Goal: Contribute content: Contribute content

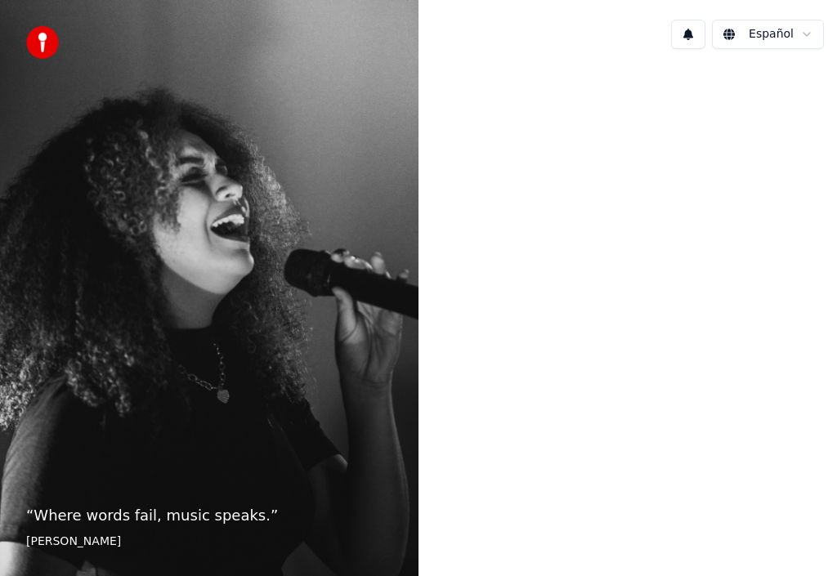
click at [807, 33] on html "“ Where words fail, music speaks. ” [PERSON_NAME] Español" at bounding box center [418, 288] width 837 height 576
click at [686, 38] on button at bounding box center [688, 34] width 34 height 29
click at [574, 132] on div at bounding box center [627, 286] width 418 height 449
click at [44, 42] on img at bounding box center [42, 42] width 33 height 33
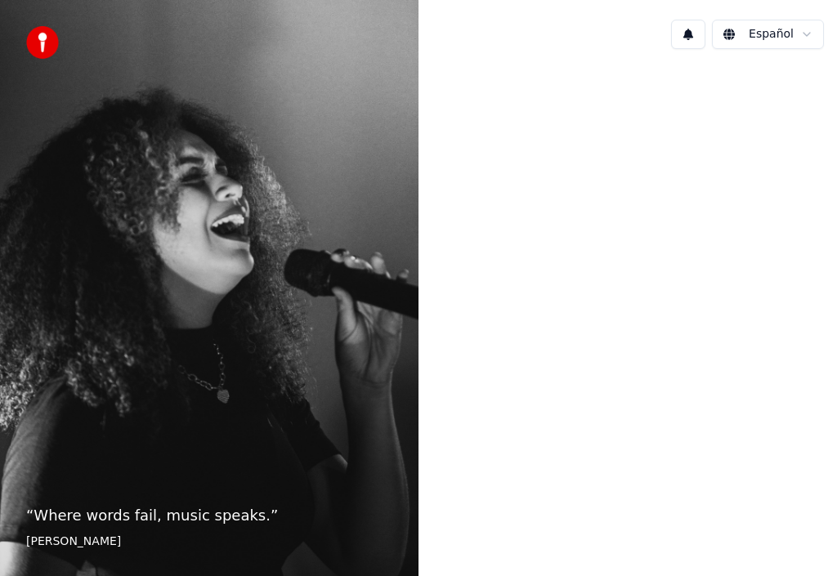
click at [805, 36] on html "“ Where words fail, music speaks. ” Hans Christian Andersen Español" at bounding box center [418, 288] width 837 height 576
click at [733, 35] on html "“ Where words fail, music speaks. ” Hans Christian Andersen Español" at bounding box center [418, 288] width 837 height 576
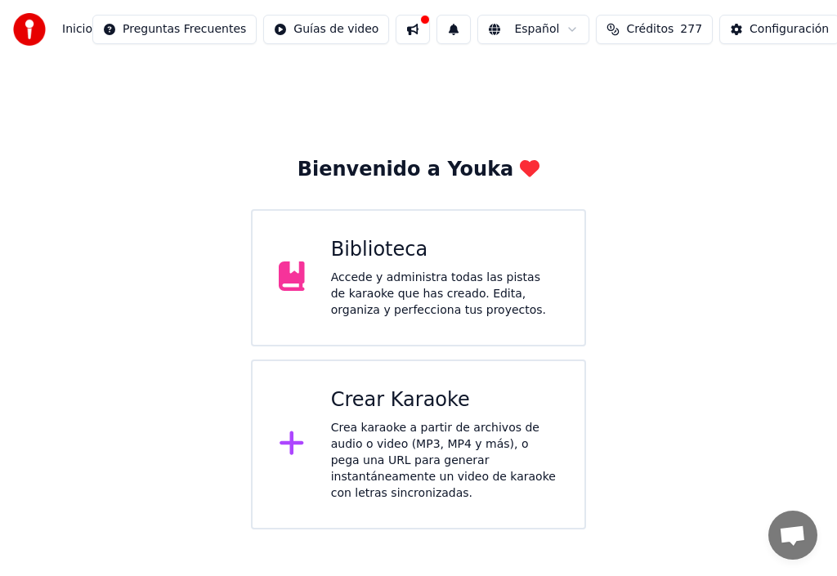
click at [406, 409] on div "Crear Karaoke" at bounding box center [444, 400] width 227 height 26
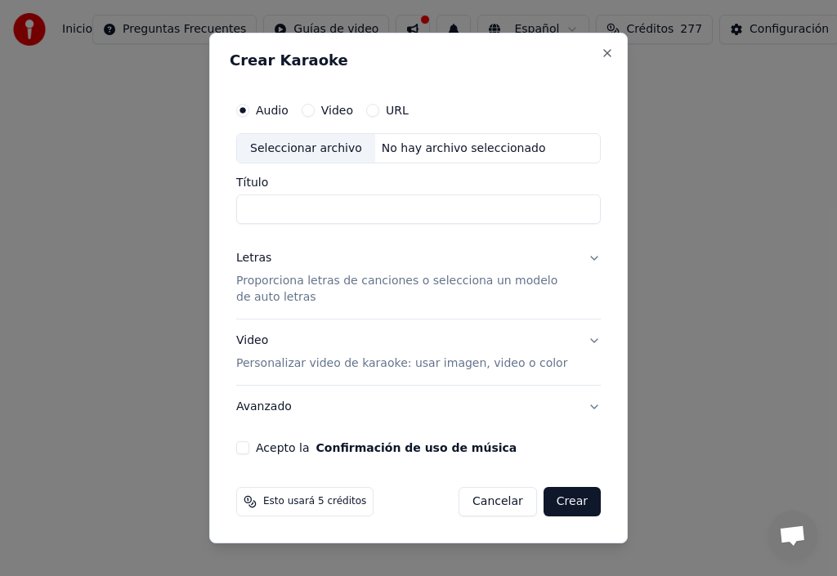
click at [262, 205] on input "Título" at bounding box center [418, 209] width 364 height 29
drag, startPoint x: 253, startPoint y: 211, endPoint x: 230, endPoint y: 211, distance: 22.9
click at [230, 211] on div "**********" at bounding box center [419, 274] width 378 height 374
click at [246, 208] on input "**********" at bounding box center [418, 209] width 364 height 29
click at [297, 150] on div "Seleccionar archivo" at bounding box center [306, 148] width 138 height 29
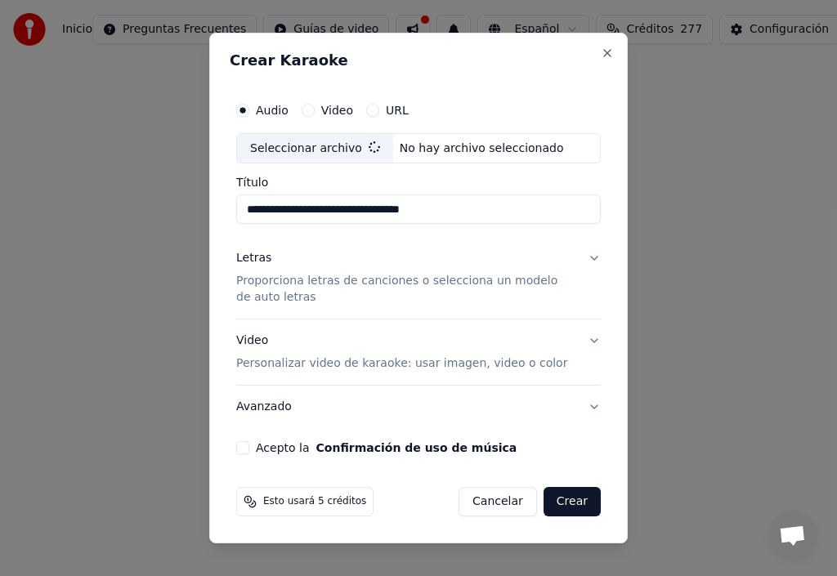
type input "**********"
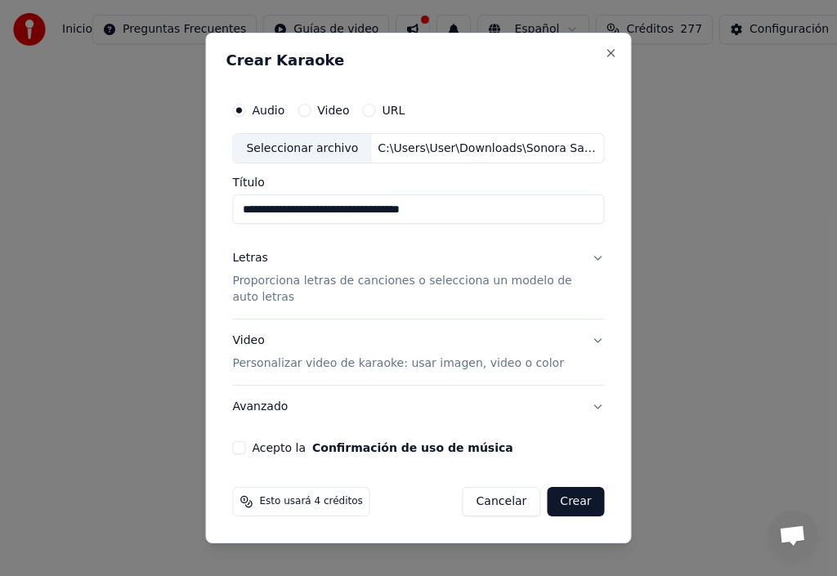
click at [250, 261] on div "Letras" at bounding box center [249, 259] width 35 height 16
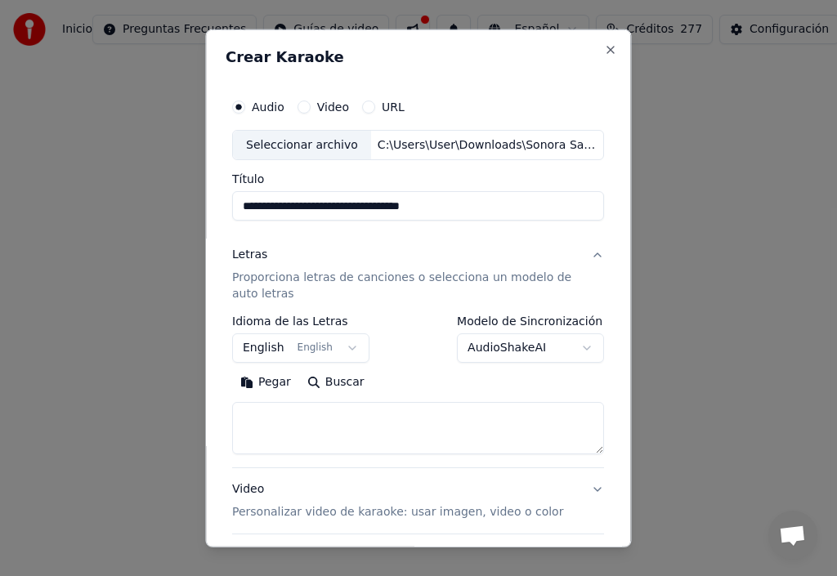
click at [276, 384] on button "Pegar" at bounding box center [265, 382] width 67 height 26
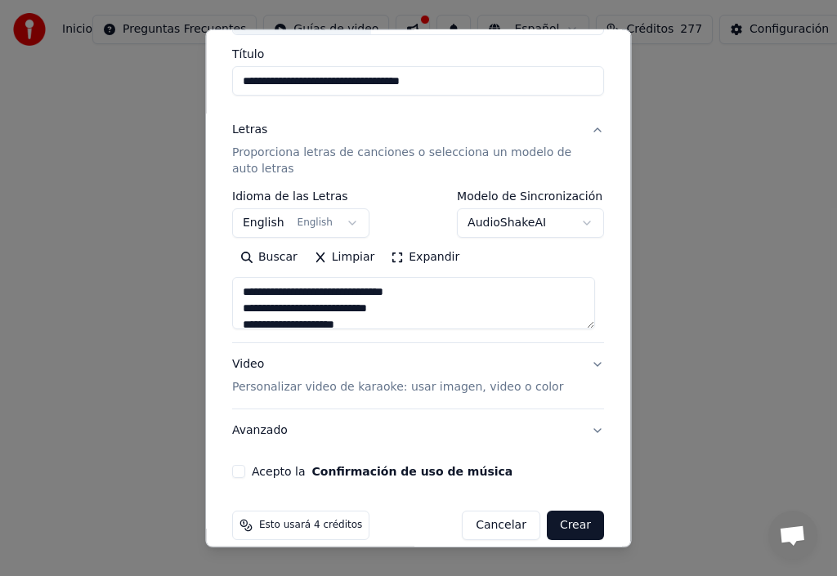
scroll to position [145, 0]
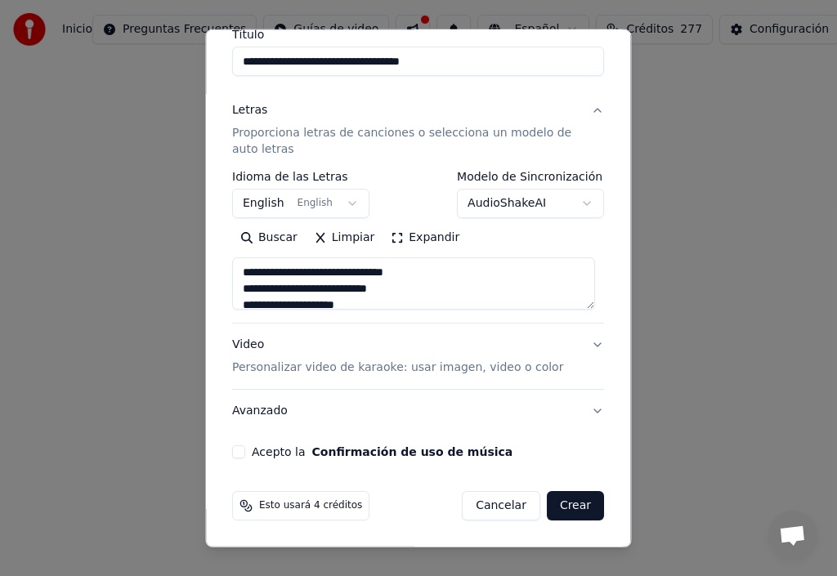
click at [242, 453] on button "Acepto la Confirmación de uso de música" at bounding box center [238, 451] width 13 height 13
click at [588, 346] on button "Video Personalizar video de karaoke: usar imagen, video o color" at bounding box center [418, 356] width 372 height 65
type textarea "**********"
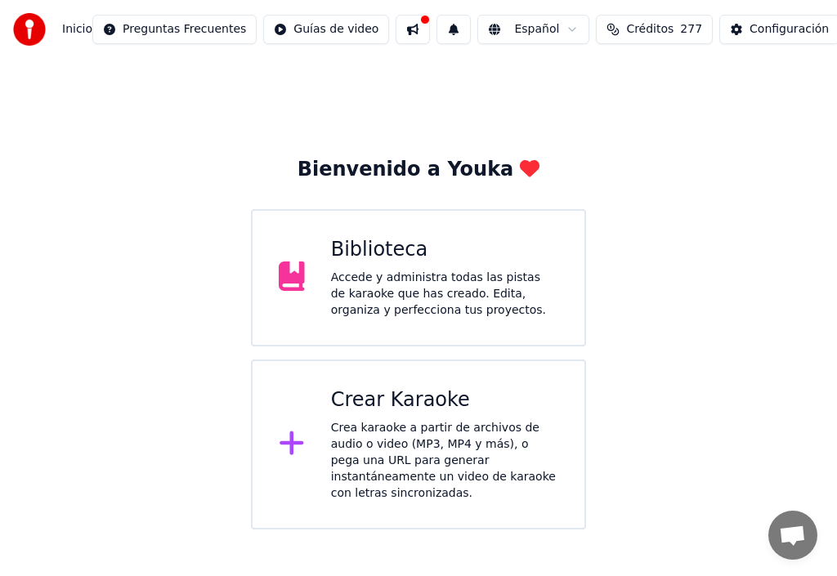
click at [395, 409] on div "Crear Karaoke" at bounding box center [444, 400] width 227 height 26
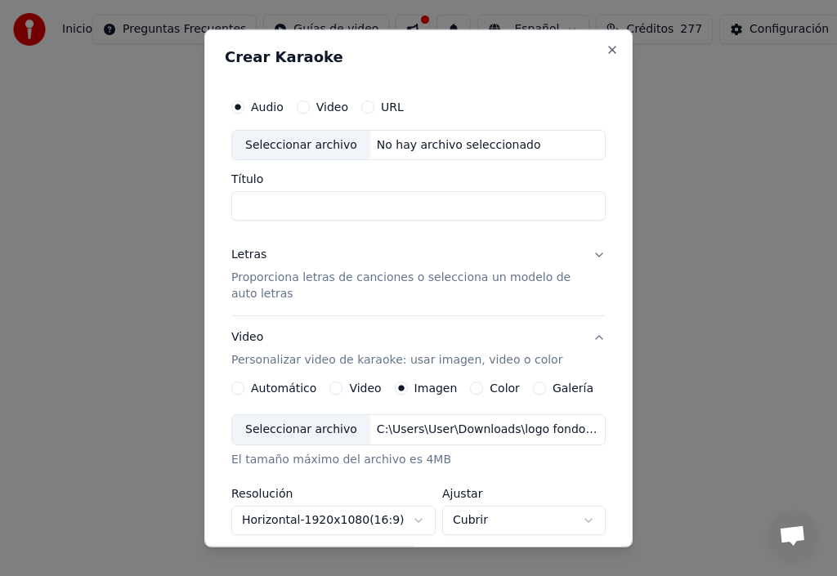
click at [284, 142] on div "Seleccionar archivo" at bounding box center [301, 144] width 138 height 29
type input "**********"
click at [245, 256] on div "Letras" at bounding box center [248, 255] width 35 height 16
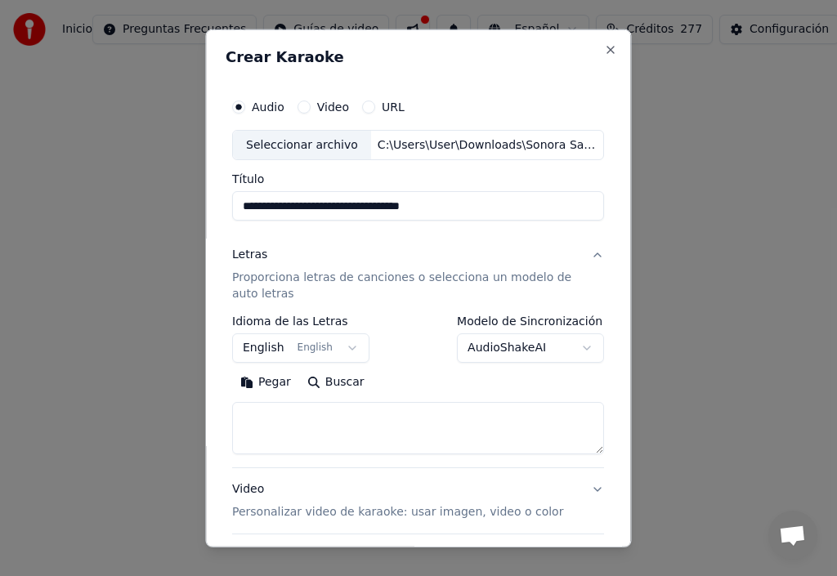
click at [339, 349] on button "English English" at bounding box center [300, 347] width 137 height 29
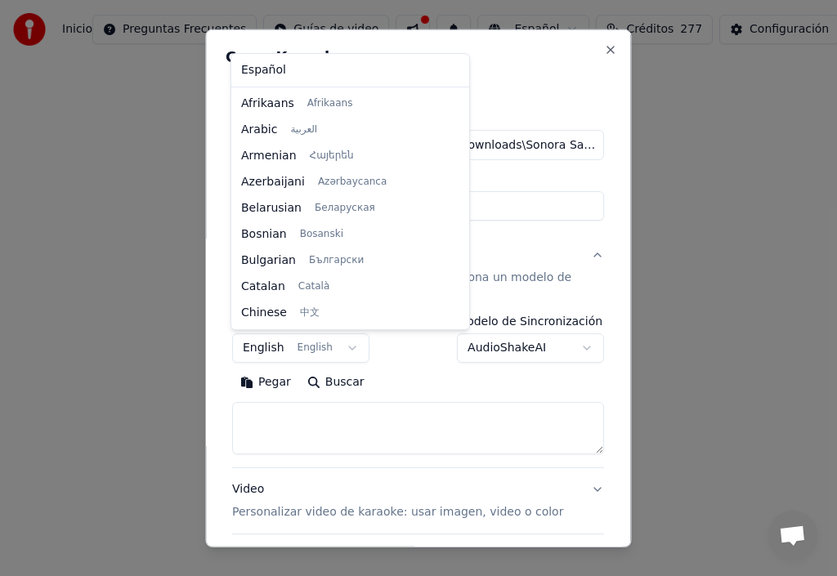
scroll to position [131, 0]
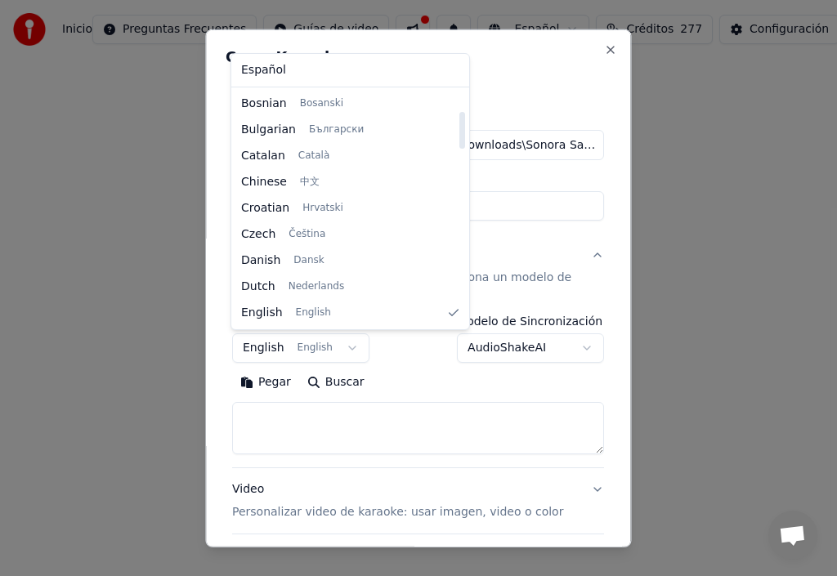
select select "**"
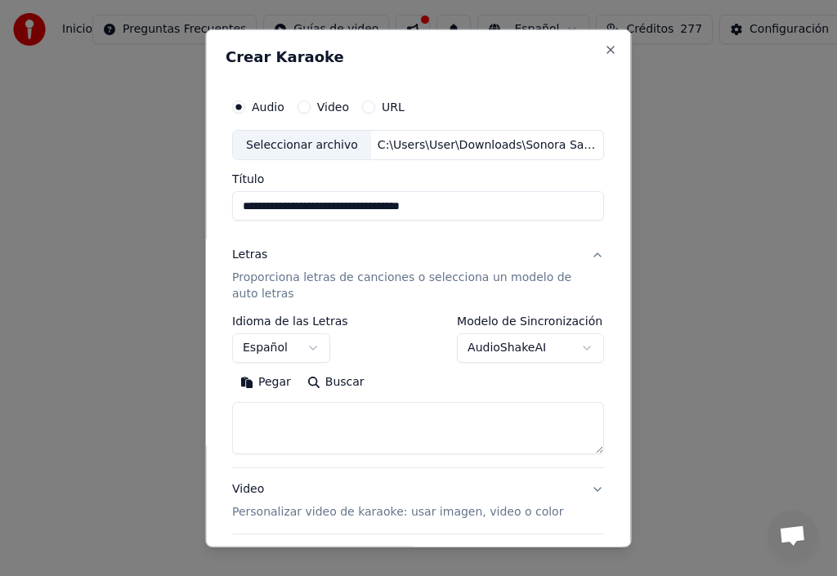
click at [269, 385] on button "Pegar" at bounding box center [265, 382] width 67 height 26
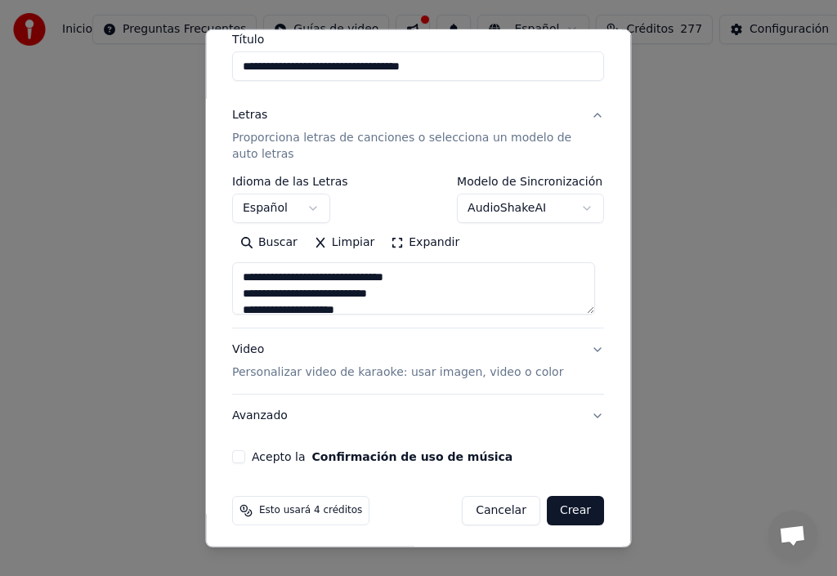
scroll to position [145, 0]
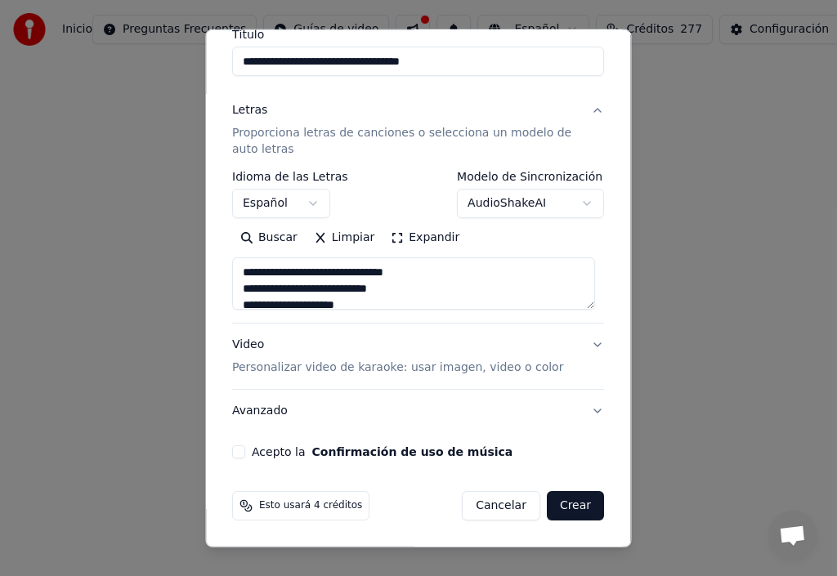
click at [239, 454] on button "Acepto la Confirmación de uso de música" at bounding box center [238, 451] width 13 height 13
click at [588, 344] on button "Video Personalizar video de karaoke: usar imagen, video o color" at bounding box center [418, 356] width 372 height 65
type textarea "**********"
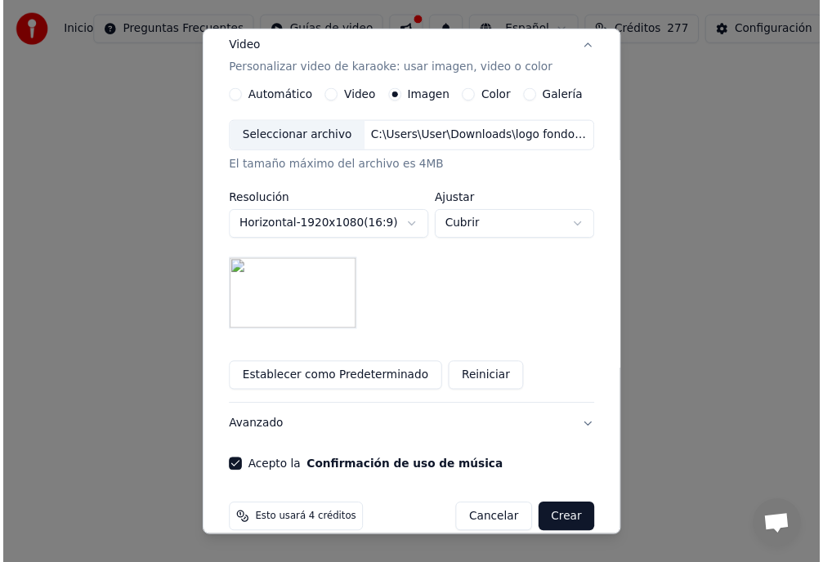
scroll to position [315, 0]
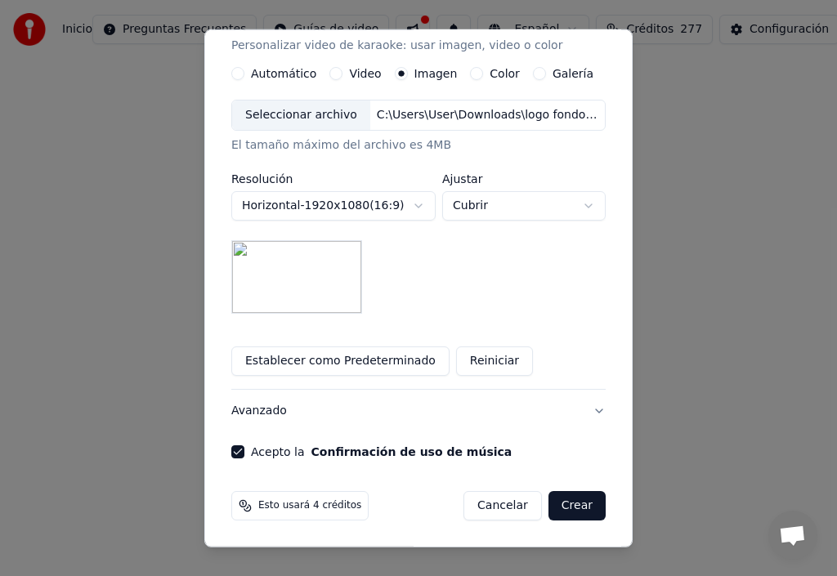
click at [570, 508] on button "Crear" at bounding box center [576, 505] width 57 height 29
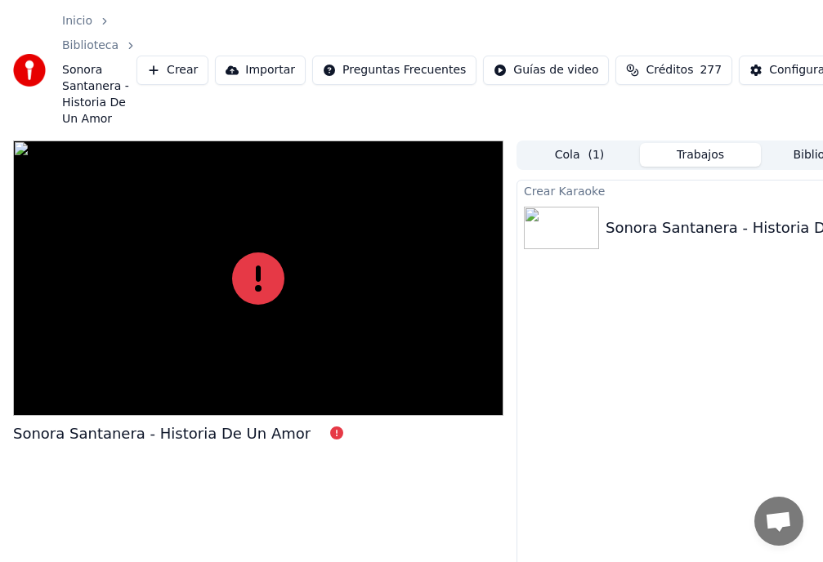
drag, startPoint x: 448, startPoint y: 1, endPoint x: 436, endPoint y: 1, distance: 12.3
click at [436, 1] on div "Inicio Biblioteca Sonora Santanera - Historia De Un Amor Crear Importar Pregunt…" at bounding box center [411, 70] width 823 height 141
click at [383, 0] on html "Inicio Biblioteca Sonora Santanera - Historia De Un Amor Crear Importar Pregunt…" at bounding box center [411, 281] width 823 height 562
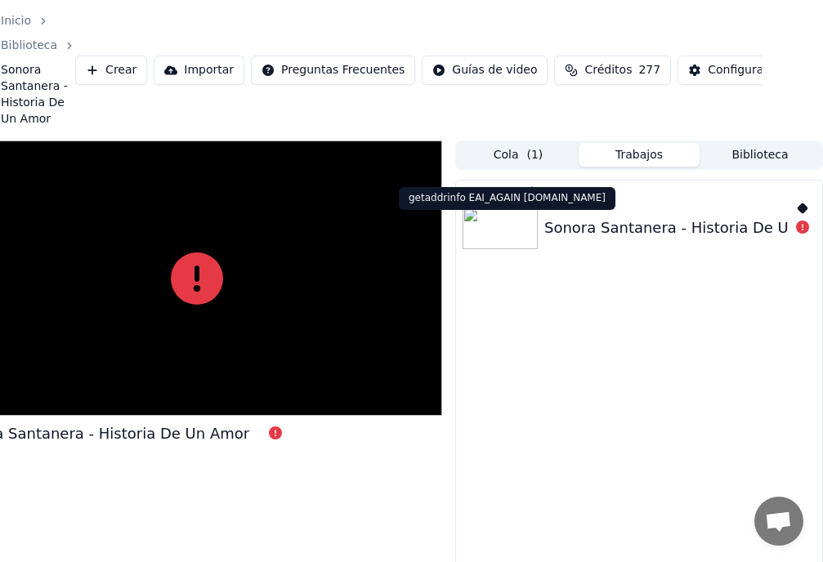
click at [800, 230] on icon at bounding box center [802, 227] width 13 height 13
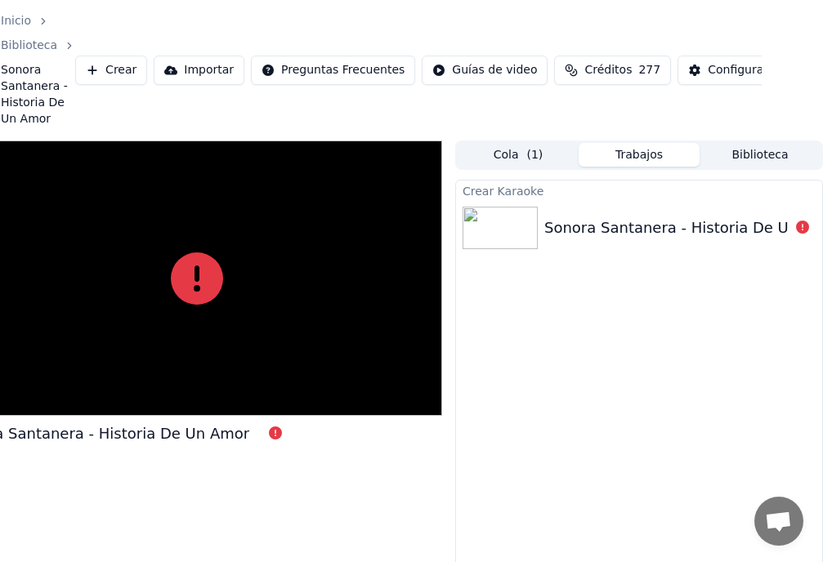
click at [184, 332] on div at bounding box center [197, 279] width 490 height 276
click at [269, 434] on icon at bounding box center [275, 433] width 13 height 13
drag, startPoint x: 351, startPoint y: 10, endPoint x: 409, endPoint y: 17, distance: 58.5
click at [409, 17] on div "Inicio Biblioteca Sonora Santanera - Historia De Un Amor Crear Importar Pregunt…" at bounding box center [350, 70] width 823 height 141
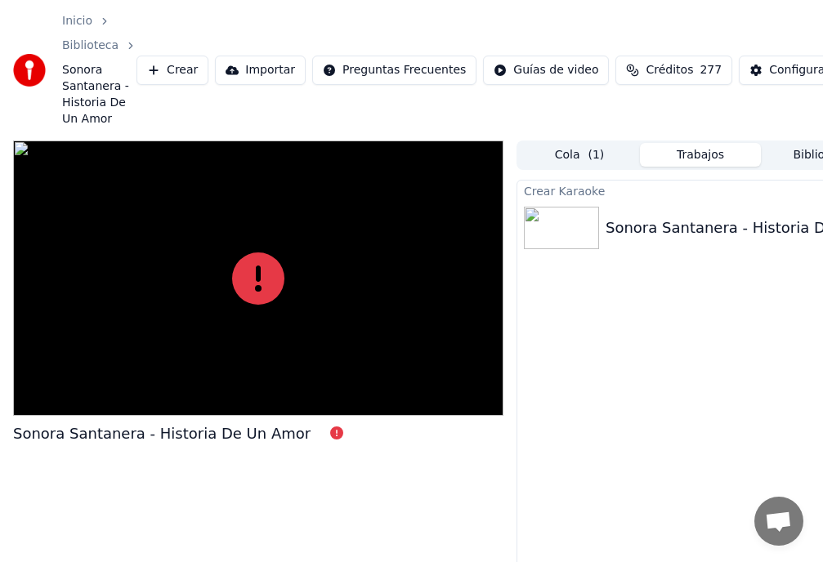
click at [78, 383] on div at bounding box center [258, 279] width 490 height 276
click at [330, 431] on icon at bounding box center [336, 433] width 13 height 13
drag, startPoint x: 302, startPoint y: 431, endPoint x: 306, endPoint y: 422, distance: 9.9
click at [330, 431] on icon at bounding box center [336, 433] width 13 height 13
click at [583, 235] on img at bounding box center [561, 228] width 75 height 42
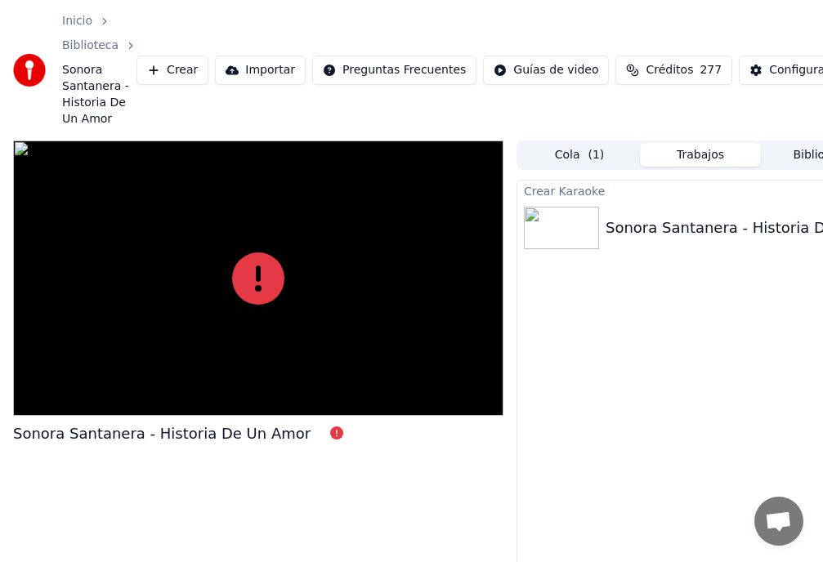
click at [646, 234] on div "Sonora Santanera - Historia De Un Amor" at bounding box center [754, 228] width 297 height 23
click at [755, 235] on div "Sonora Santanera - Historia De Un Amor" at bounding box center [754, 228] width 297 height 23
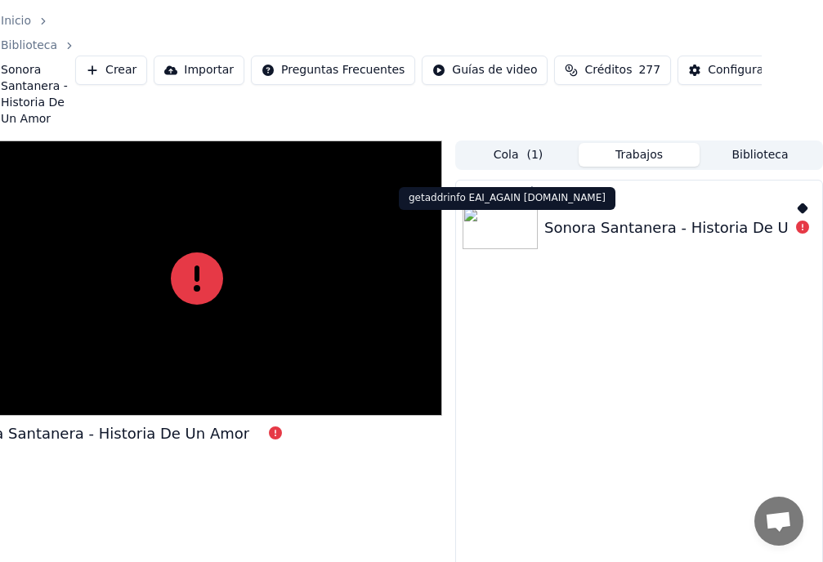
click at [802, 229] on icon at bounding box center [802, 227] width 13 height 13
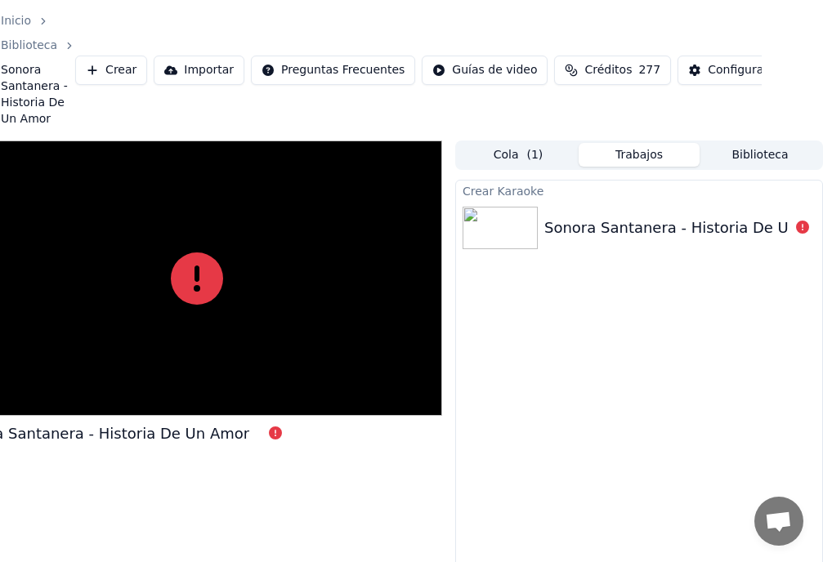
drag, startPoint x: 107, startPoint y: 387, endPoint x: 240, endPoint y: 379, distance: 133.4
click at [240, 379] on div at bounding box center [197, 279] width 490 height 276
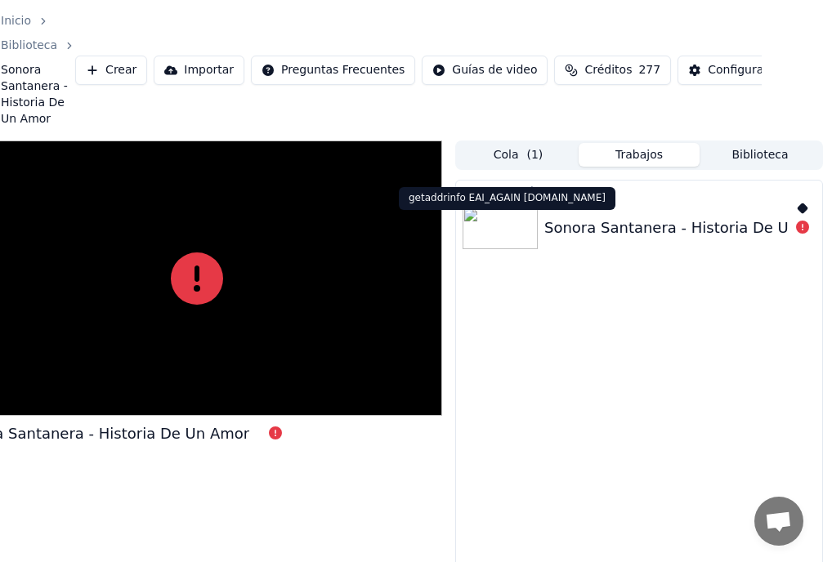
click at [804, 227] on icon at bounding box center [802, 227] width 13 height 13
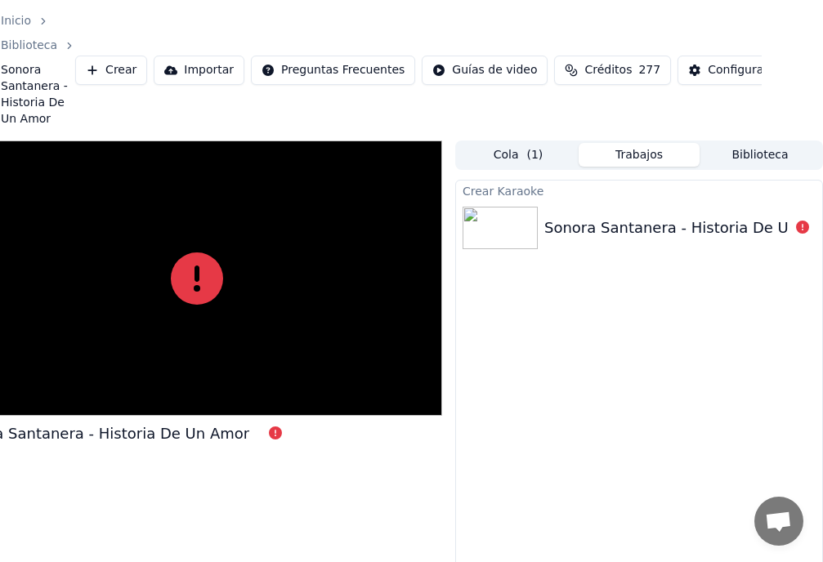
click at [736, 230] on div "Sonora Santanera - Historia De Un Amor" at bounding box center [692, 228] width 297 height 23
click at [632, 154] on button "Trabajos" at bounding box center [639, 155] width 121 height 24
drag, startPoint x: 708, startPoint y: 237, endPoint x: 724, endPoint y: 193, distance: 46.8
click at [713, 230] on div "Sonora Santanera - Historia De Un Amor" at bounding box center [692, 228] width 297 height 23
click at [746, 150] on button "Biblioteca" at bounding box center [759, 155] width 121 height 24
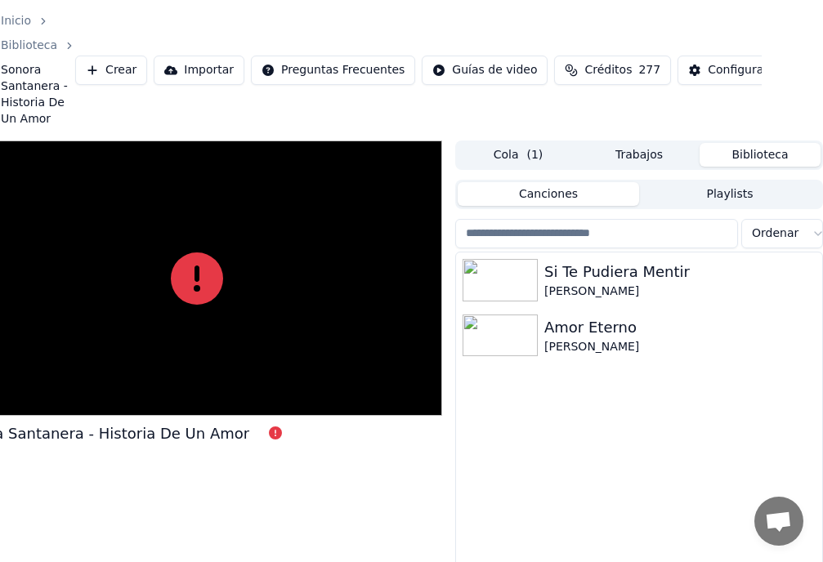
click at [111, 70] on button "Crear" at bounding box center [111, 70] width 72 height 29
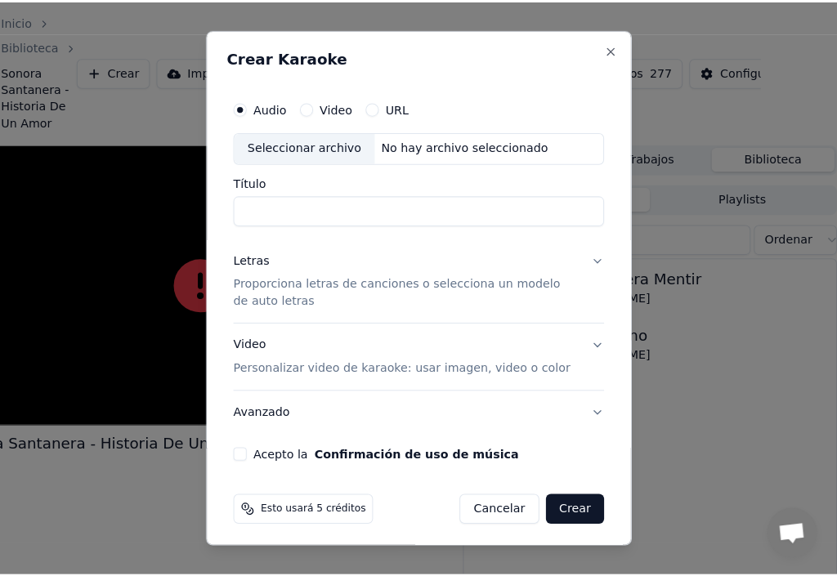
scroll to position [0, 47]
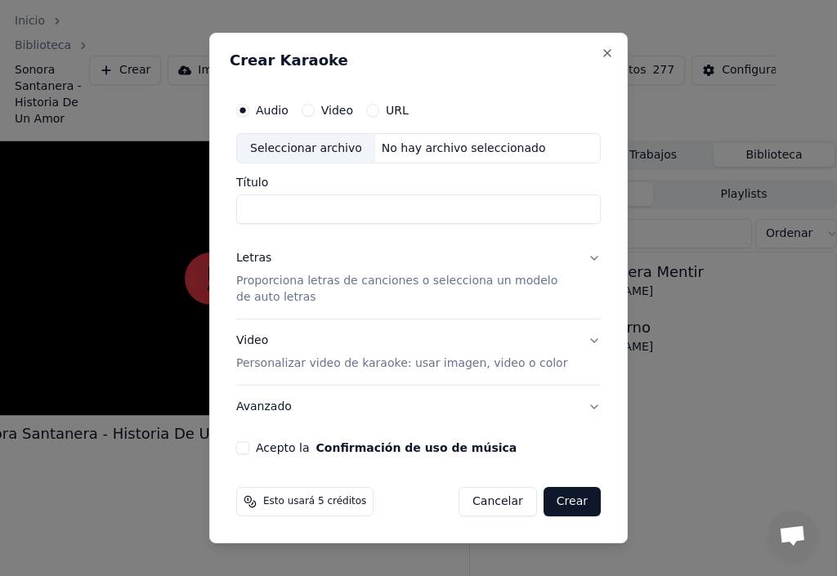
click at [271, 205] on input "Título" at bounding box center [418, 209] width 364 height 29
click at [277, 151] on div "Seleccionar archivo" at bounding box center [306, 148] width 138 height 29
type input "**********"
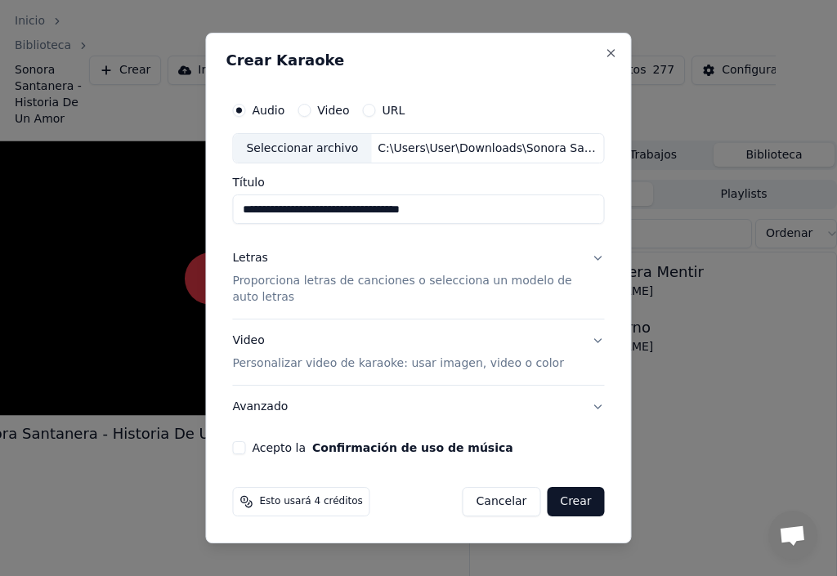
click at [257, 263] on div "Letras" at bounding box center [249, 259] width 35 height 16
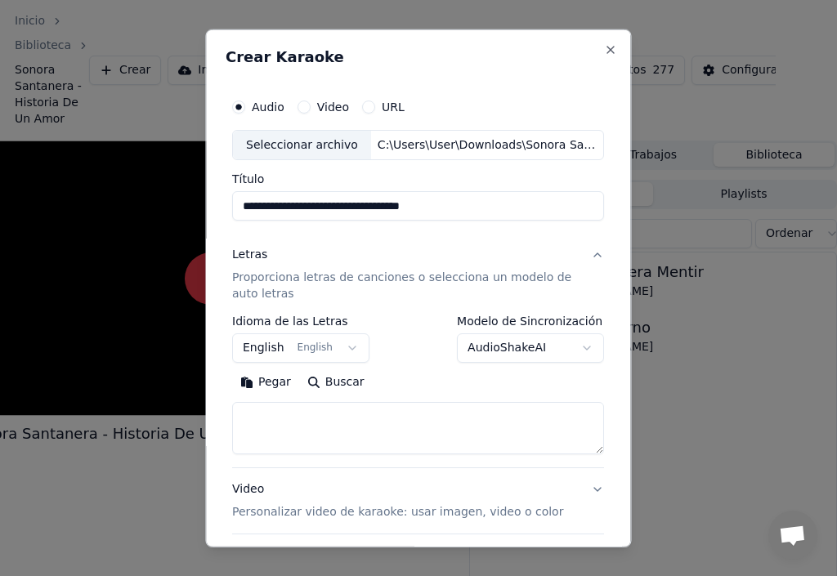
click at [343, 346] on button "English English" at bounding box center [300, 347] width 137 height 29
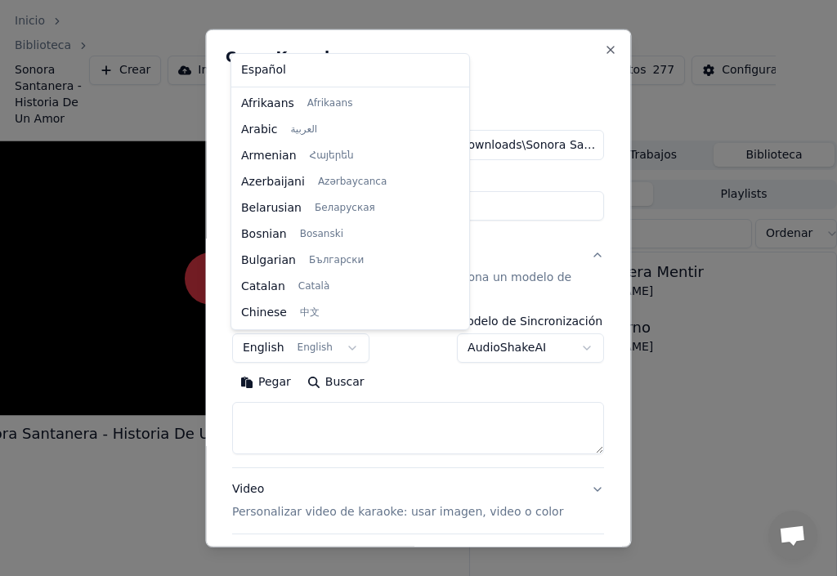
scroll to position [131, 0]
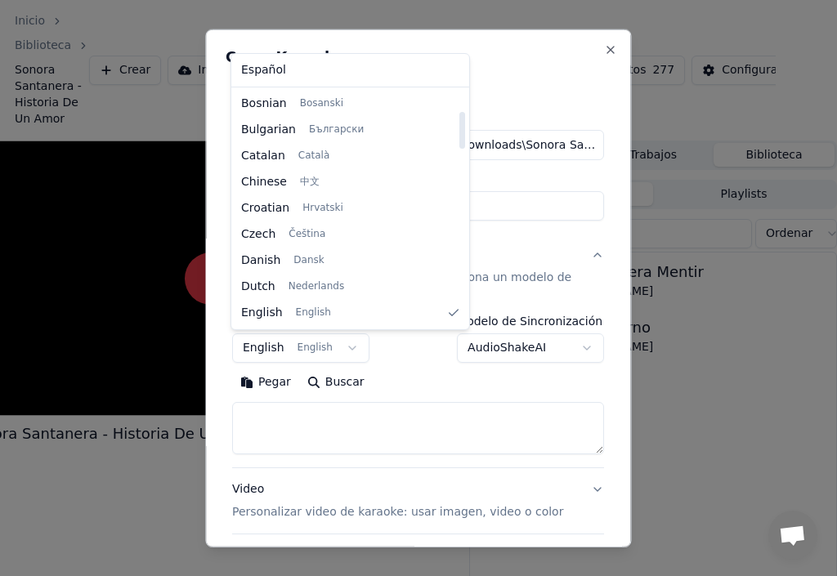
select select "**"
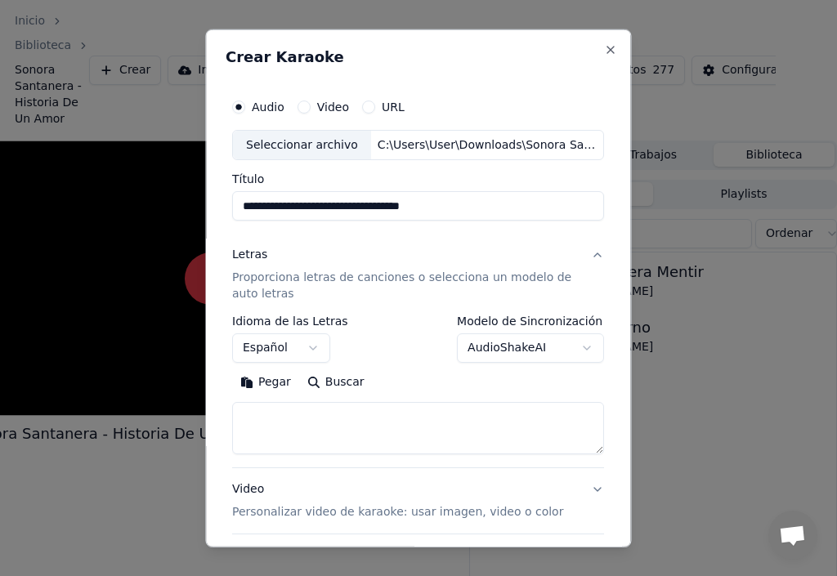
click at [275, 384] on button "Pegar" at bounding box center [265, 382] width 67 height 26
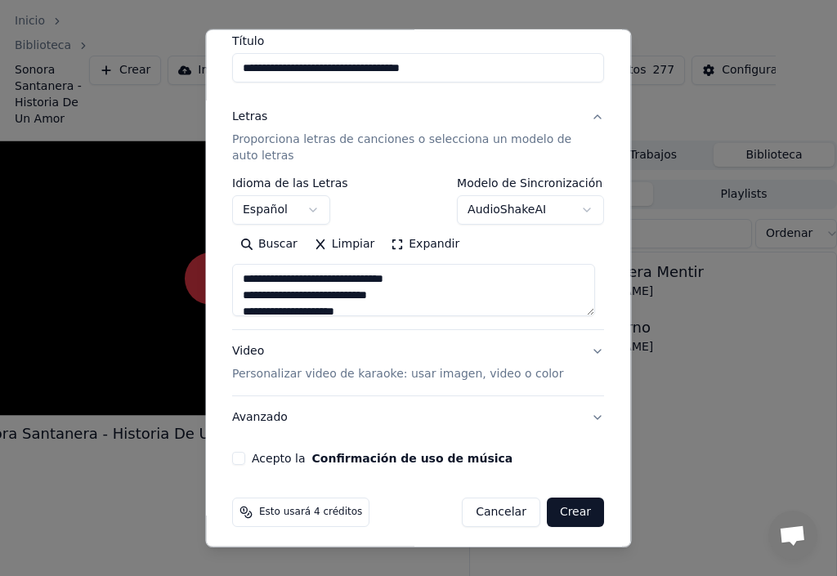
scroll to position [145, 0]
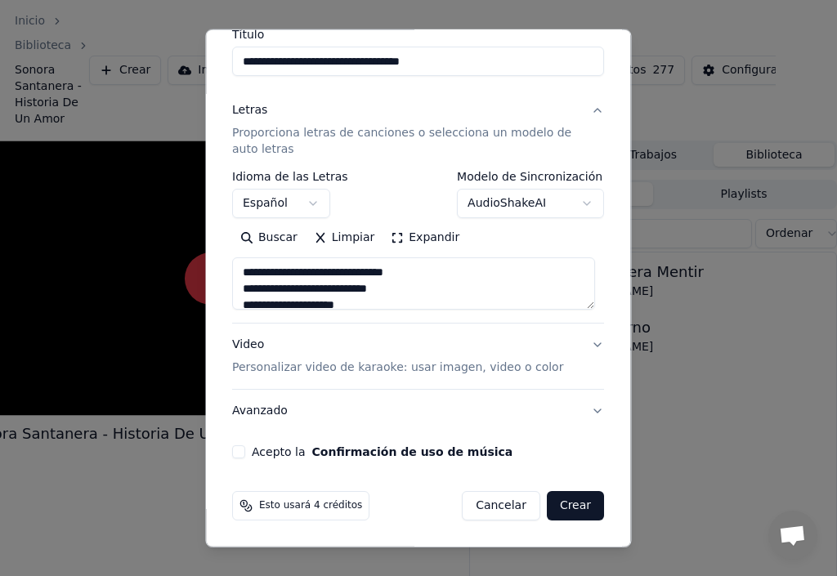
click at [238, 453] on button "Acepto la Confirmación de uso de música" at bounding box center [238, 451] width 13 height 13
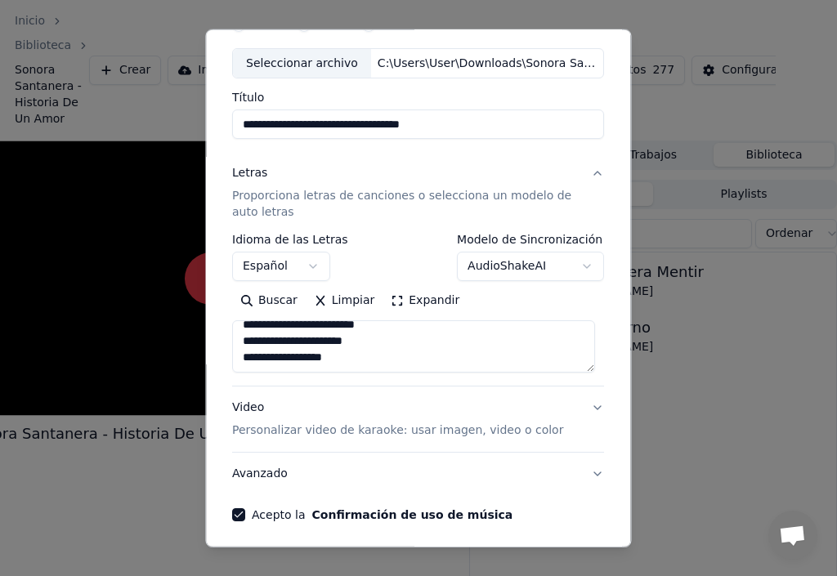
scroll to position [713, 0]
drag, startPoint x: 351, startPoint y: 331, endPoint x: 188, endPoint y: 331, distance: 163.4
click at [188, 331] on body "**********" at bounding box center [364, 288] width 823 height 576
click at [364, 350] on textarea at bounding box center [413, 346] width 363 height 52
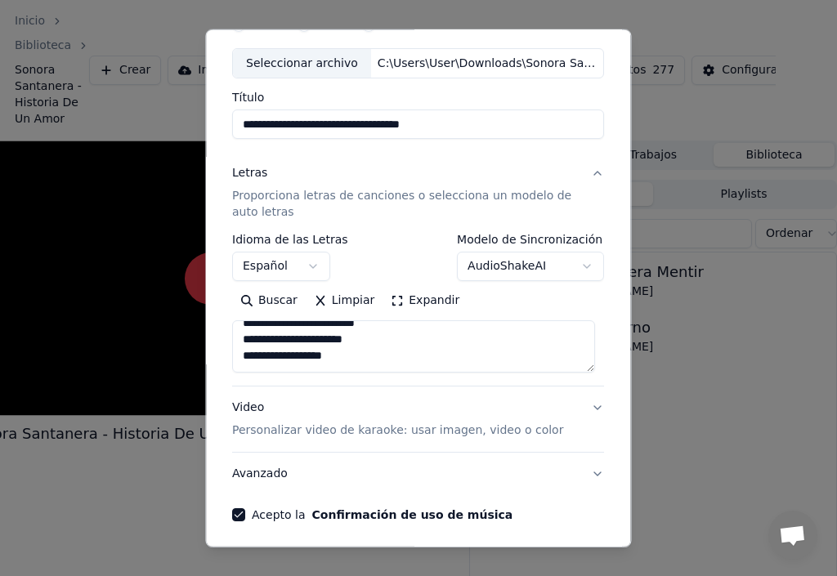
click at [509, 341] on textarea at bounding box center [413, 346] width 363 height 52
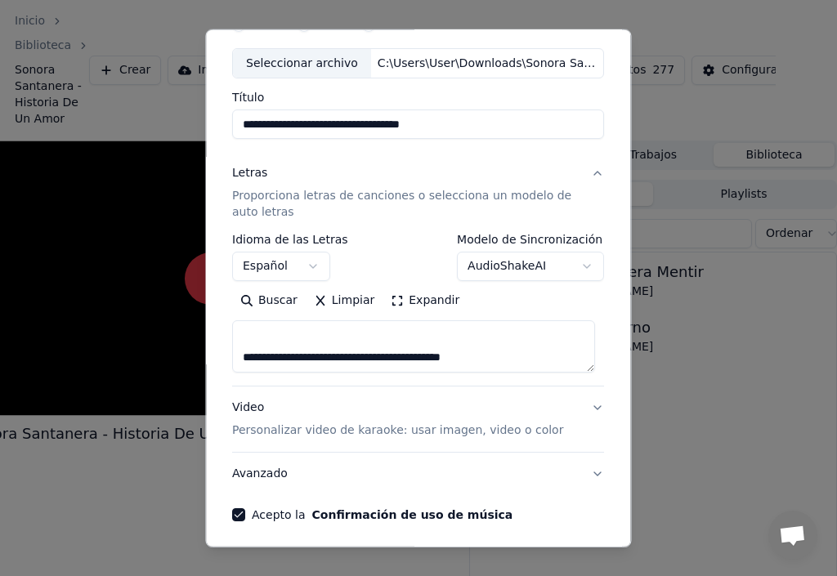
drag, startPoint x: 235, startPoint y: 354, endPoint x: 568, endPoint y: 421, distance: 340.1
click at [541, 400] on div "**********" at bounding box center [418, 323] width 372 height 343
drag, startPoint x: 239, startPoint y: 338, endPoint x: 490, endPoint y: 381, distance: 255.2
click at [473, 374] on div "**********" at bounding box center [418, 310] width 372 height 152
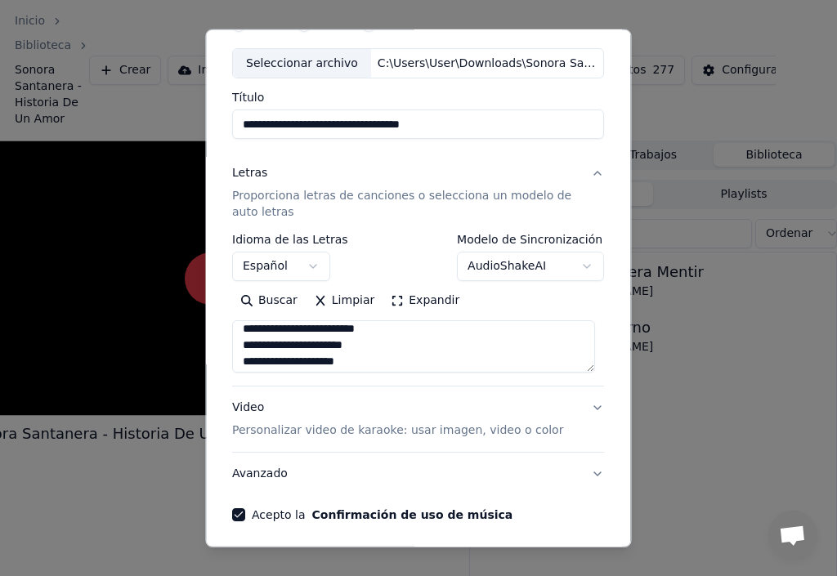
scroll to position [632, 0]
click at [349, 360] on textarea "**********" at bounding box center [413, 346] width 363 height 52
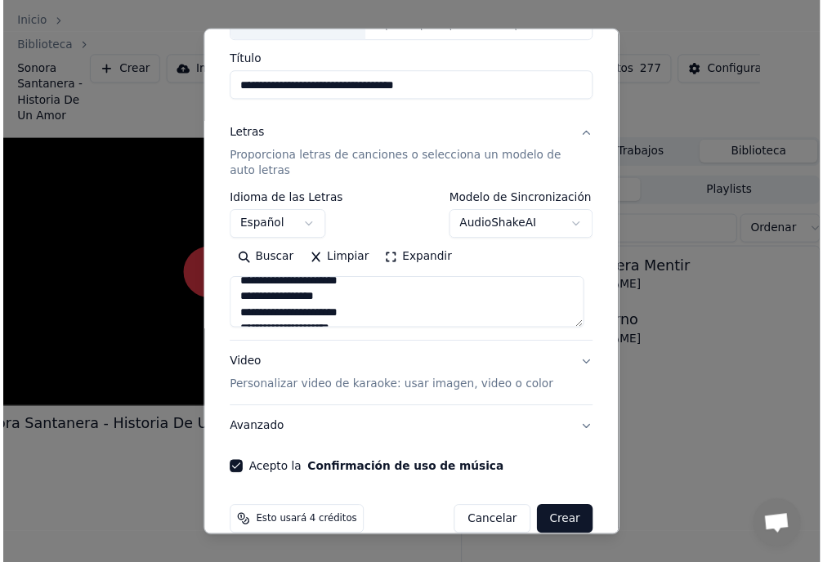
scroll to position [145, 0]
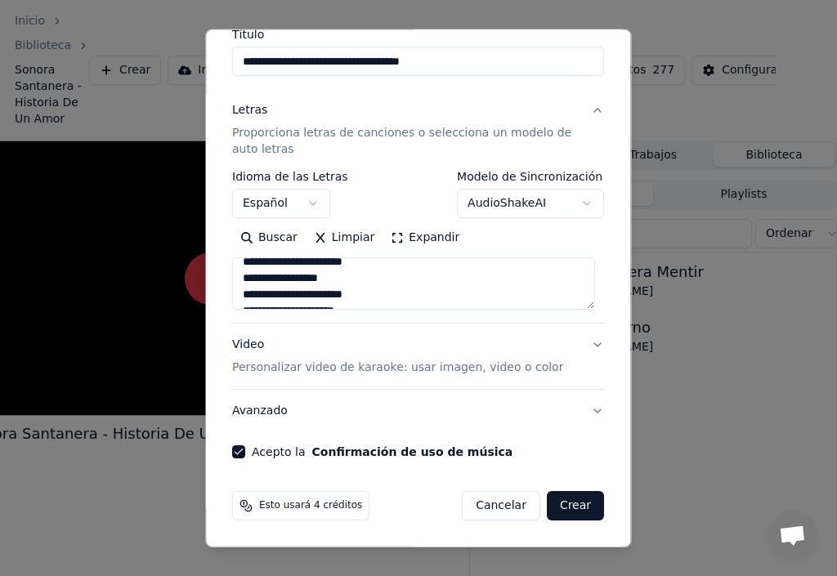
type textarea "**********"
click at [570, 504] on button "Crear" at bounding box center [575, 505] width 57 height 29
select select
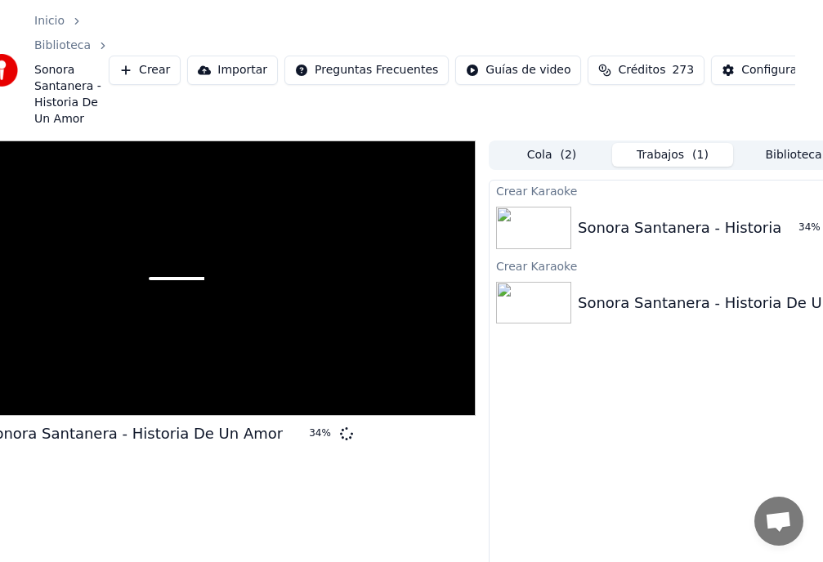
scroll to position [0, 18]
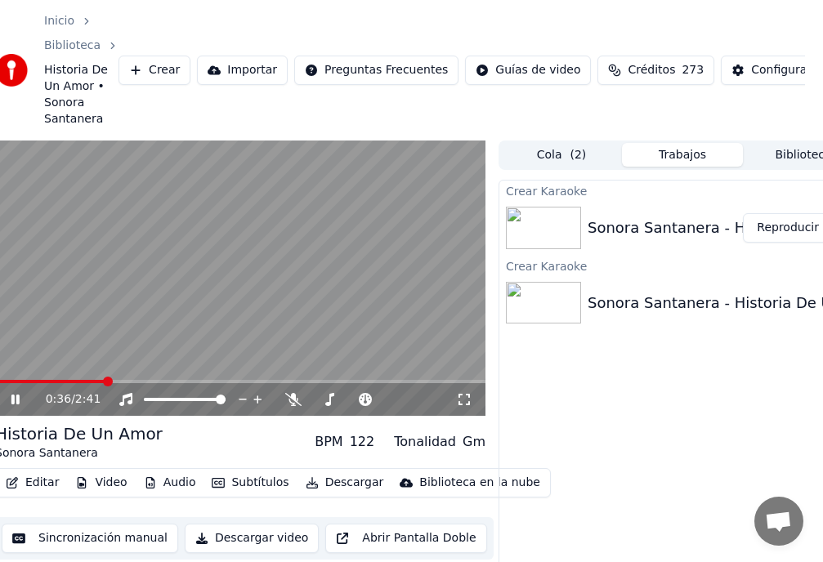
click at [23, 366] on video at bounding box center [240, 279] width 490 height 276
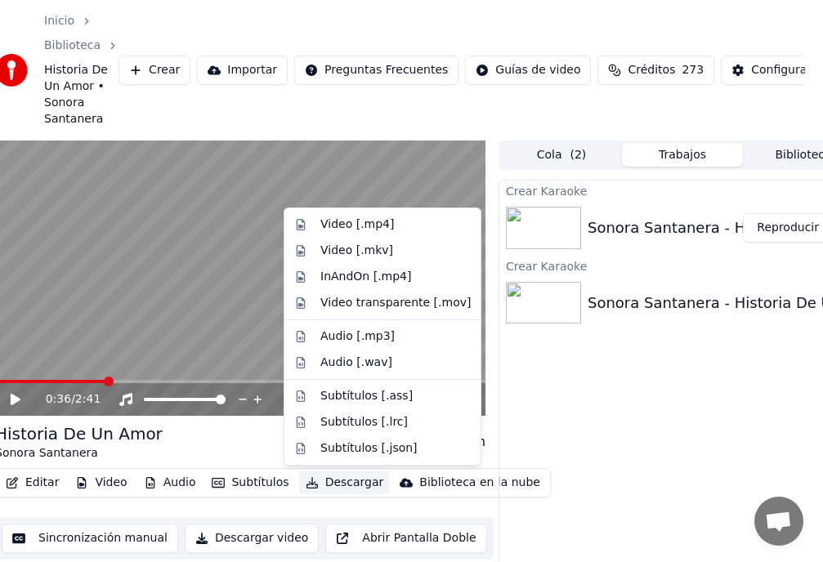
click at [328, 482] on button "Descargar" at bounding box center [345, 482] width 92 height 23
click at [344, 227] on div "Video [.mp4]" at bounding box center [357, 225] width 74 height 16
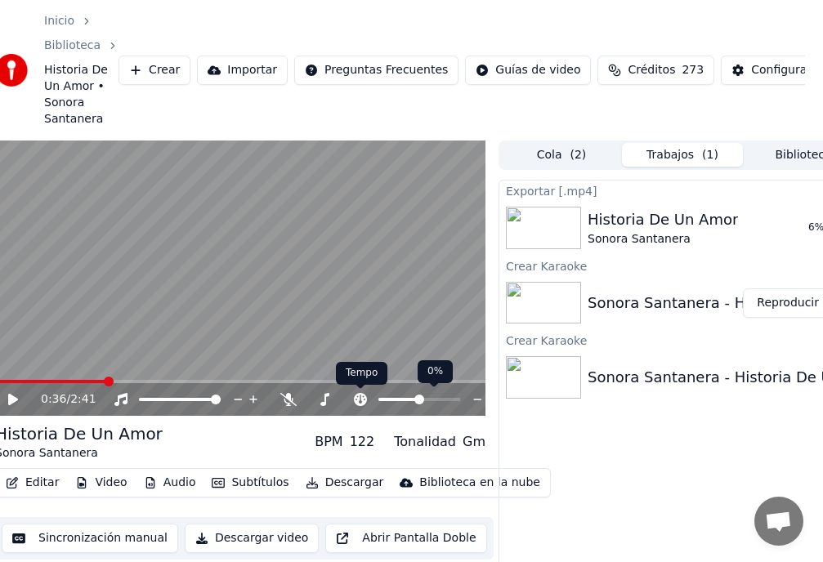
click at [361, 400] on icon at bounding box center [360, 399] width 13 height 13
click at [358, 395] on icon at bounding box center [360, 399] width 13 height 13
click at [415, 400] on span at bounding box center [416, 400] width 10 height 10
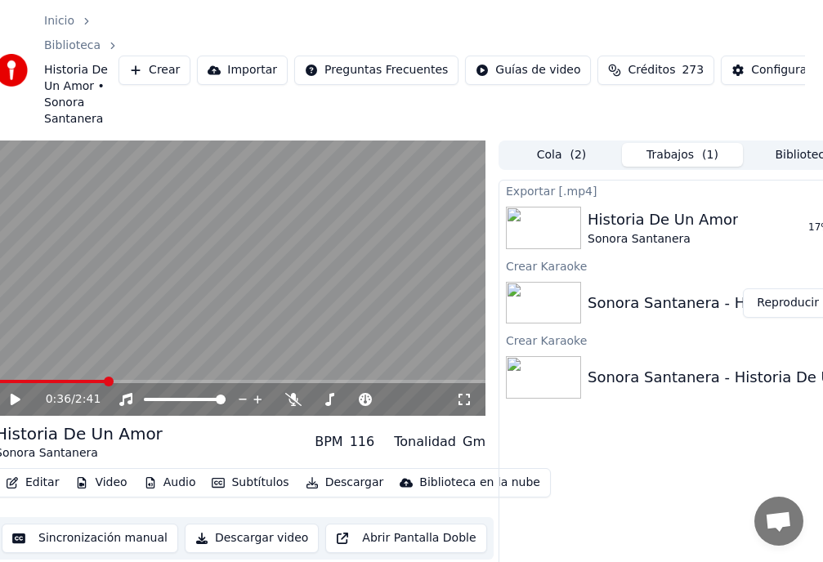
scroll to position [0, 61]
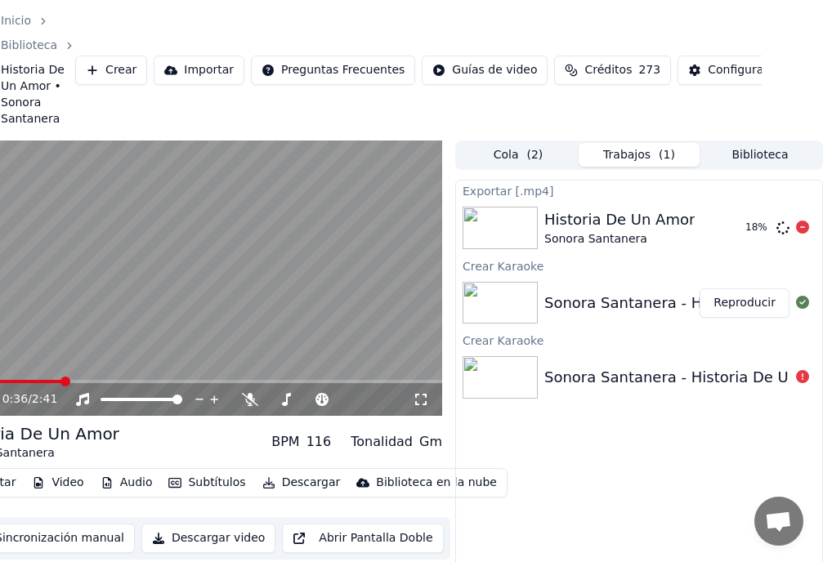
click at [803, 230] on icon at bounding box center [802, 227] width 13 height 13
drag, startPoint x: 447, startPoint y: 1, endPoint x: 332, endPoint y: 154, distance: 192.0
click at [508, 0] on html "Inicio Biblioteca Historia De Un Amor • Sonora Santanera Crear Importar Pregunt…" at bounding box center [350, 281] width 823 height 562
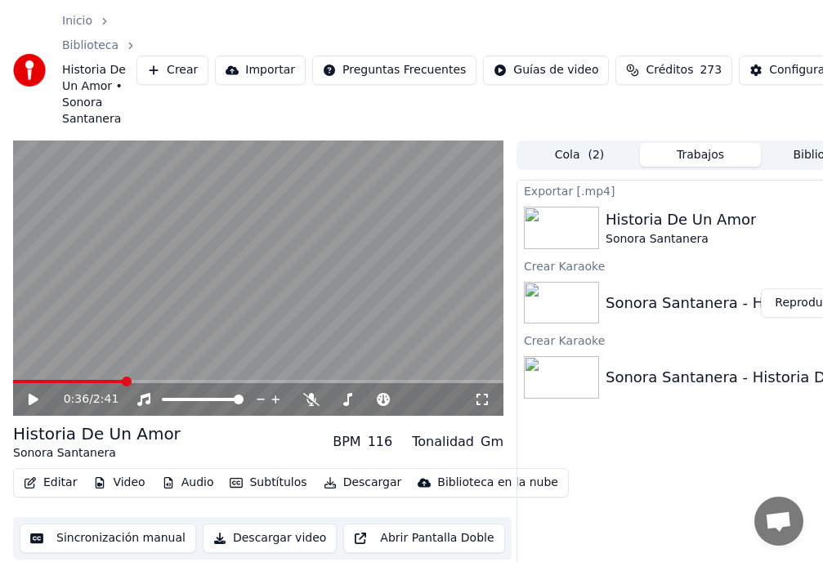
click at [134, 351] on video at bounding box center [258, 279] width 490 height 276
click at [13, 381] on span at bounding box center [18, 382] width 10 height 10
click at [64, 355] on video at bounding box center [258, 279] width 490 height 276
click at [15, 379] on span at bounding box center [20, 382] width 10 height 10
click at [363, 485] on button "Descargar" at bounding box center [363, 482] width 92 height 23
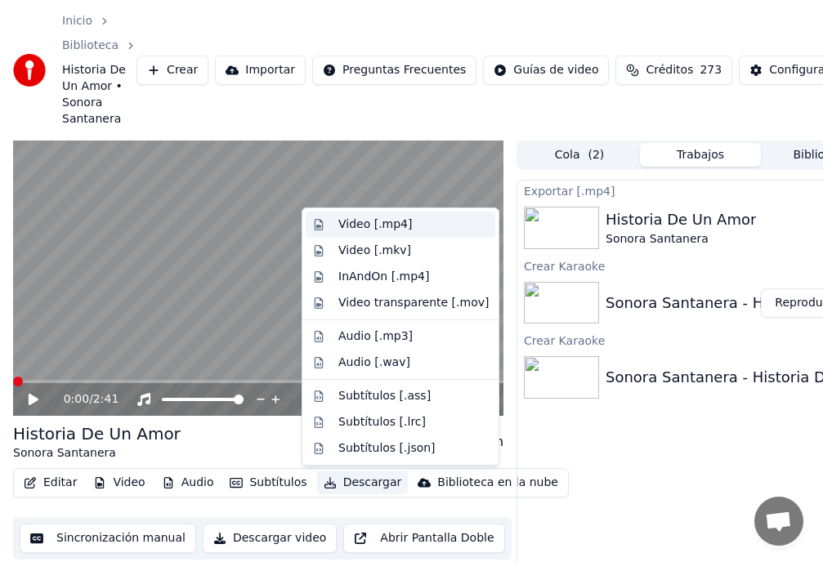
click at [357, 226] on div "Video [.mp4]" at bounding box center [375, 225] width 74 height 16
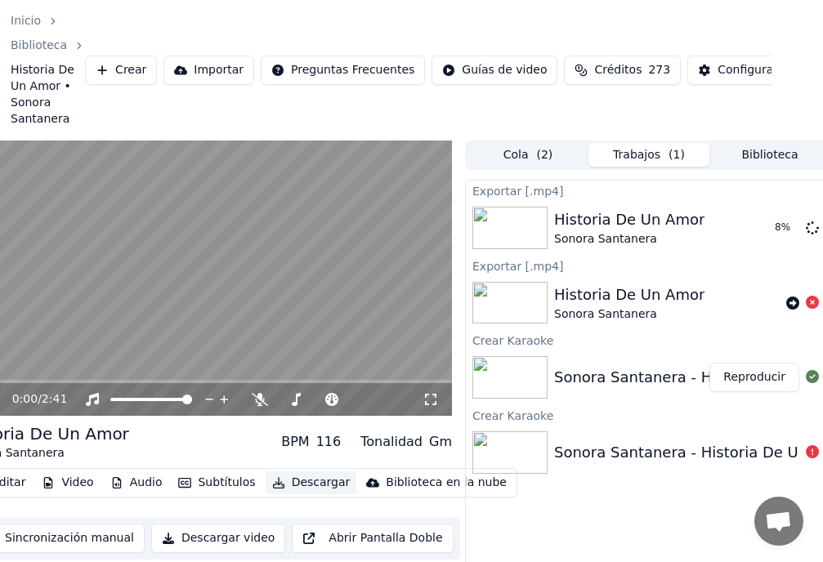
scroll to position [0, 61]
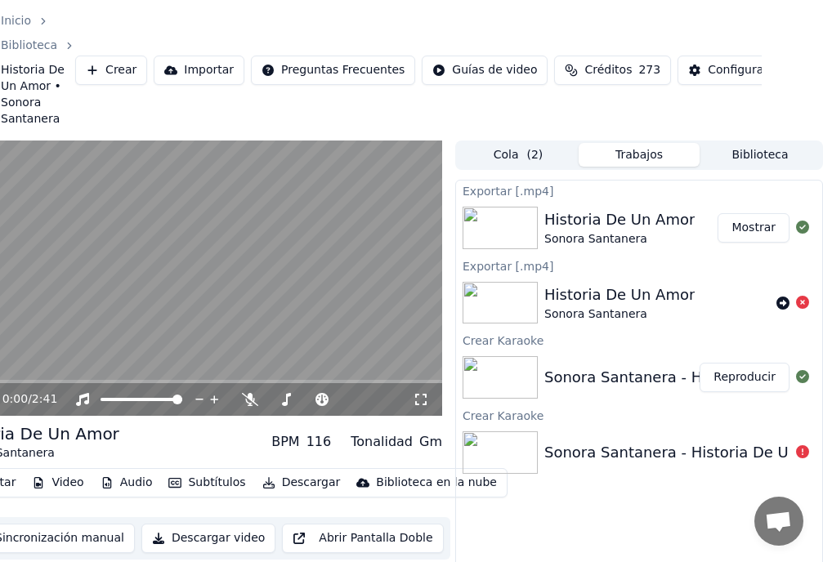
click at [760, 235] on button "Mostrar" at bounding box center [753, 227] width 72 height 29
click at [378, 398] on span at bounding box center [378, 400] width 10 height 10
click at [376, 404] on span at bounding box center [376, 400] width 10 height 10
click at [71, 367] on video at bounding box center [197, 279] width 490 height 276
drag, startPoint x: 533, startPoint y: 12, endPoint x: 586, endPoint y: 7, distance: 53.4
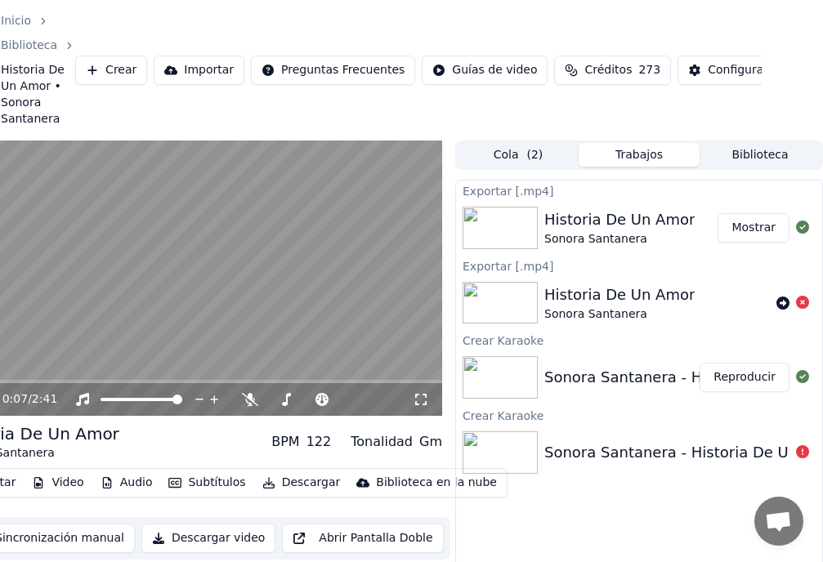
click at [586, 7] on div "Inicio Biblioteca Historia De Un Amor • Sonora Santanera Crear Importar Pregunt…" at bounding box center [350, 70] width 823 height 141
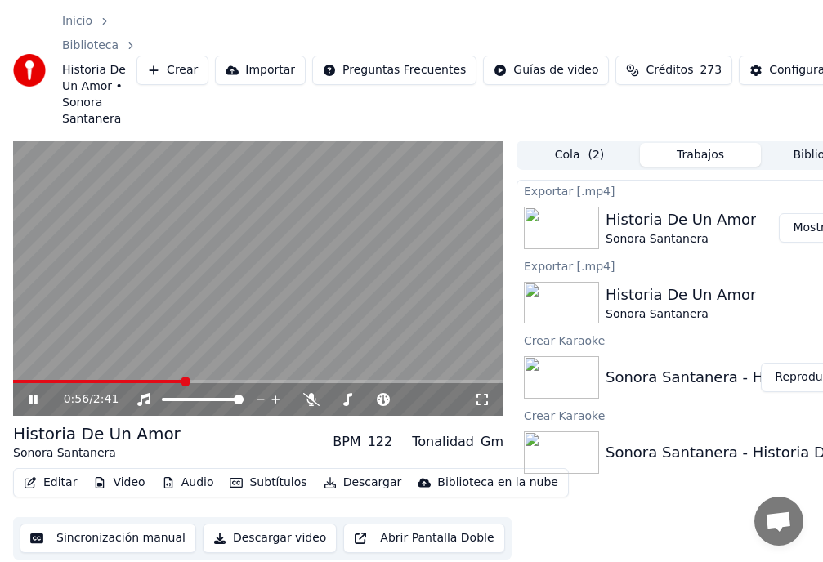
click at [60, 482] on button "Editar" at bounding box center [50, 482] width 66 height 23
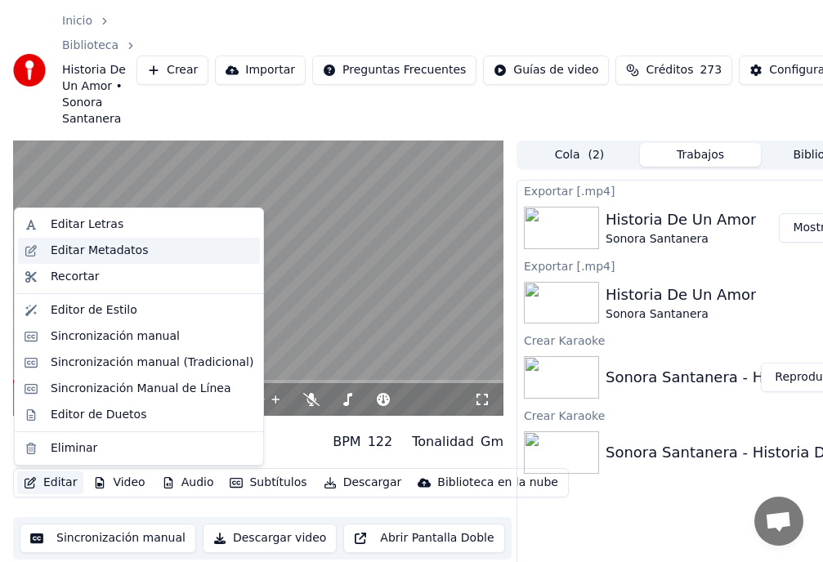
click at [109, 252] on div "Editar Metadatos" at bounding box center [99, 251] width 97 height 16
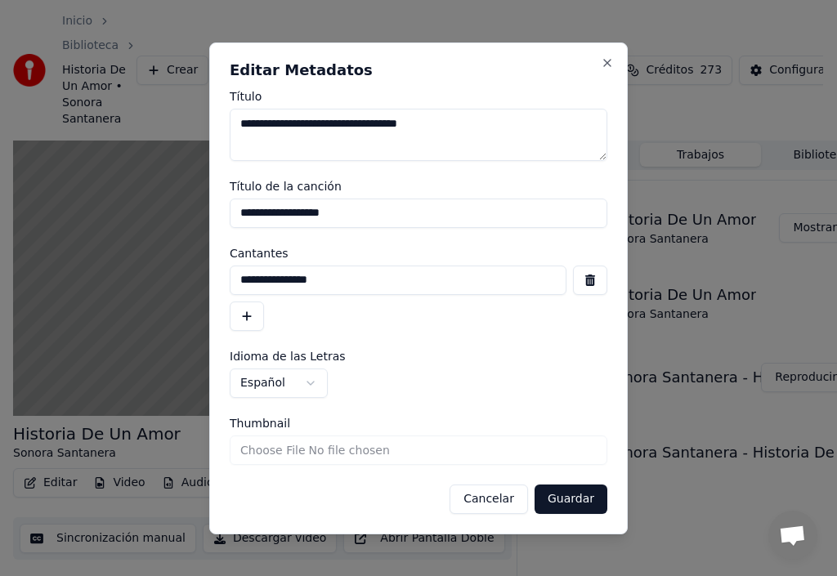
drag, startPoint x: 329, startPoint y: 122, endPoint x: 46, endPoint y: 134, distance: 283.8
click at [56, 134] on body "**********" at bounding box center [411, 288] width 823 height 576
type textarea "**********"
click at [577, 499] on button "Guardar" at bounding box center [570, 499] width 73 height 29
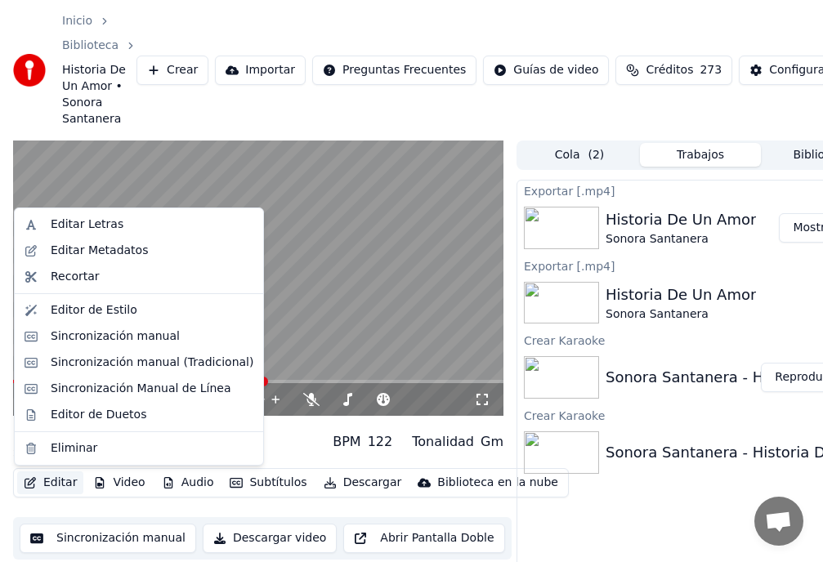
click at [59, 488] on button "Editar" at bounding box center [50, 482] width 66 height 23
click at [83, 246] on div "Editar Metadatos" at bounding box center [99, 251] width 97 height 16
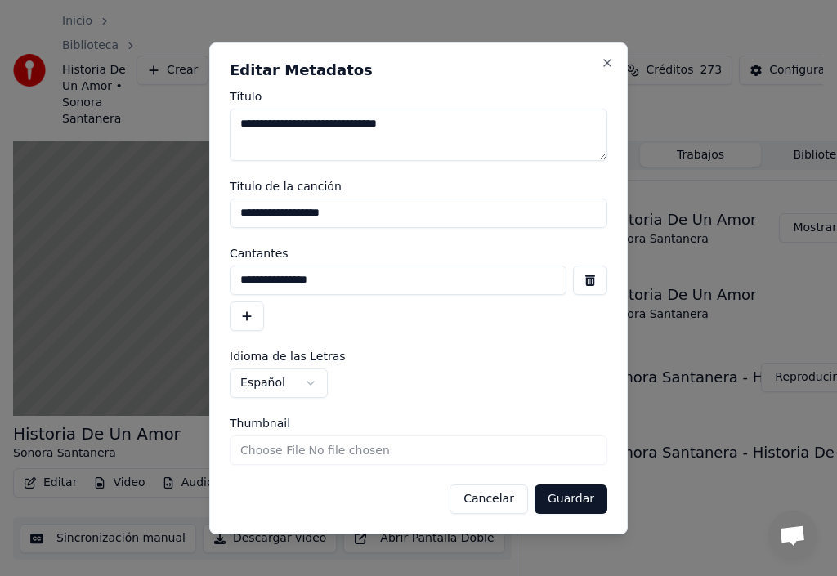
drag, startPoint x: 342, startPoint y: 280, endPoint x: 0, endPoint y: 323, distance: 344.2
click at [0, 314] on body "**********" at bounding box center [411, 288] width 823 height 576
type input "**********"
click at [566, 498] on button "Guardar" at bounding box center [570, 499] width 73 height 29
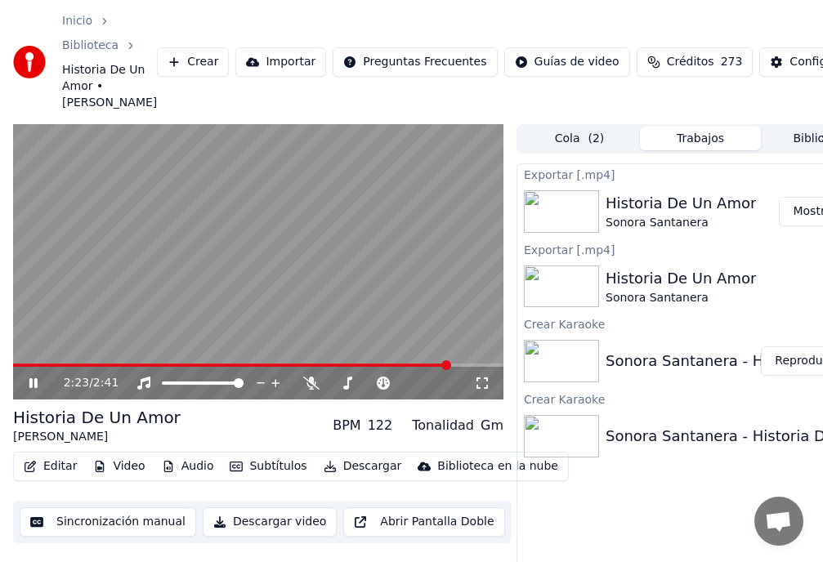
click at [63, 337] on video at bounding box center [258, 262] width 490 height 276
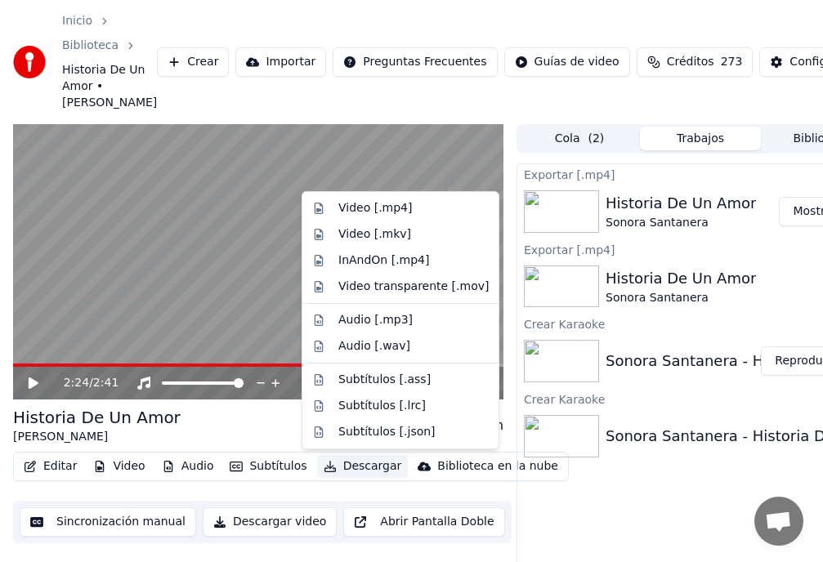
click at [352, 467] on button "Descargar" at bounding box center [363, 466] width 92 height 23
click at [357, 208] on div "Video [.mp4]" at bounding box center [375, 208] width 74 height 16
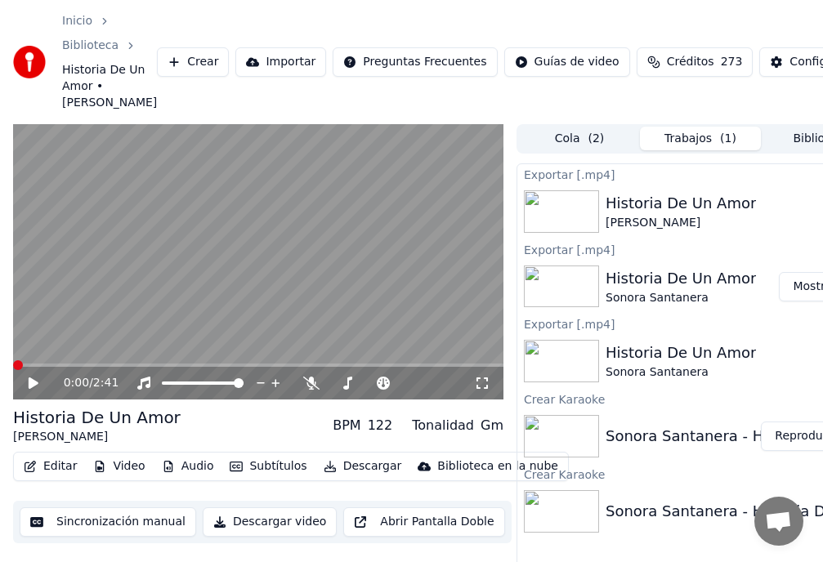
click at [13, 360] on span at bounding box center [18, 365] width 10 height 10
click at [779, 39] on body "Inicio Biblioteca Historia De Un Amor • [PERSON_NAME] Importar Preguntas Frecue…" at bounding box center [411, 281] width 823 height 562
